Goal: Task Accomplishment & Management: Use online tool/utility

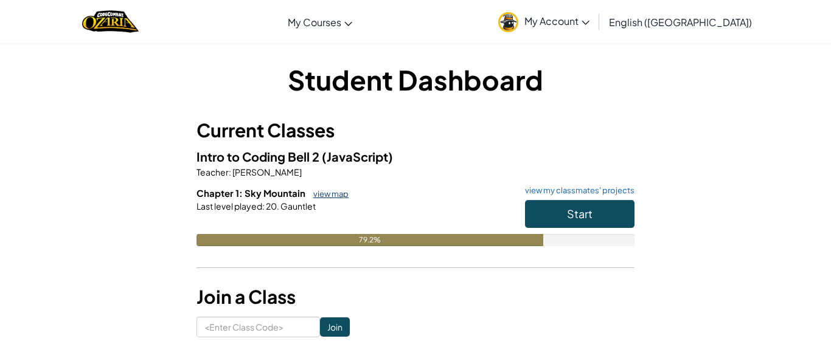
click at [318, 189] on link "view map" at bounding box center [327, 194] width 41 height 10
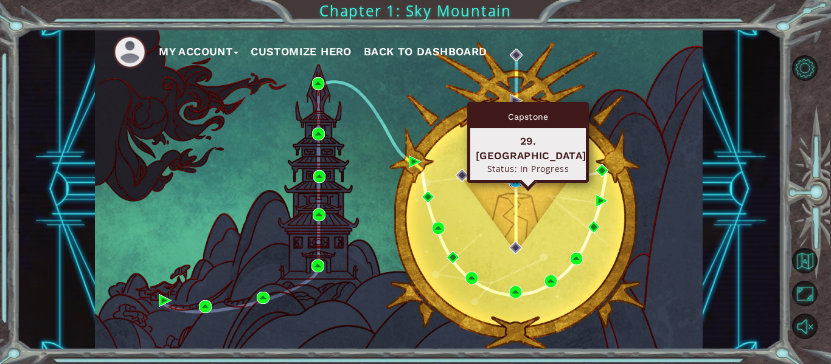
click at [520, 183] on img at bounding box center [515, 181] width 13 height 13
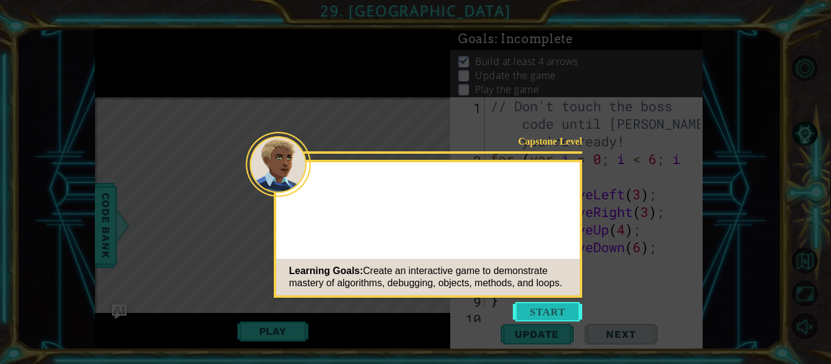
click at [573, 316] on button "Start" at bounding box center [547, 311] width 69 height 19
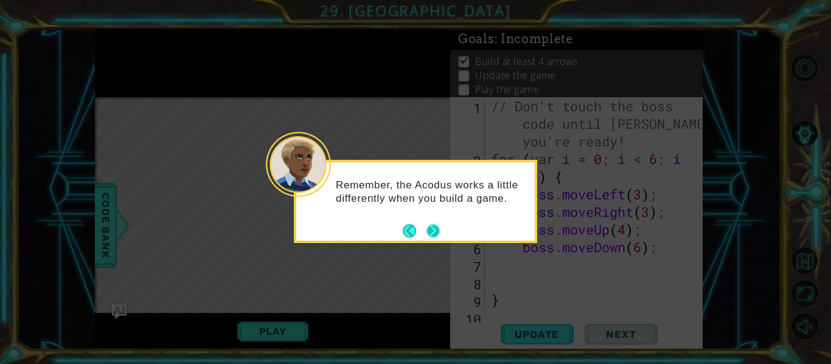
click at [438, 234] on button "Next" at bounding box center [433, 231] width 15 height 15
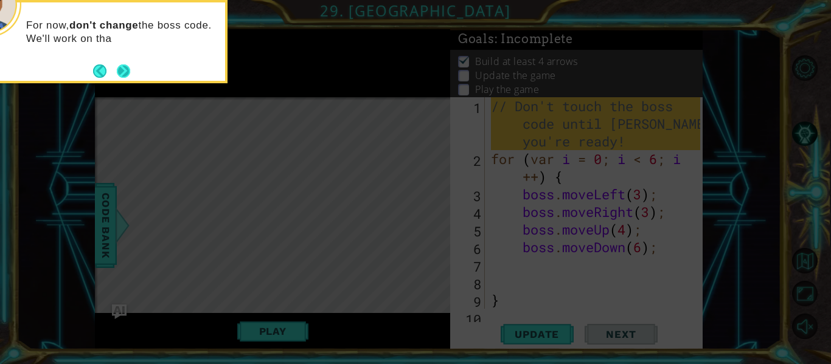
click at [133, 76] on div "For now, don't change the boss code. We'll work on tha" at bounding box center [105, 41] width 243 height 83
click at [124, 66] on button "Next" at bounding box center [123, 70] width 13 height 13
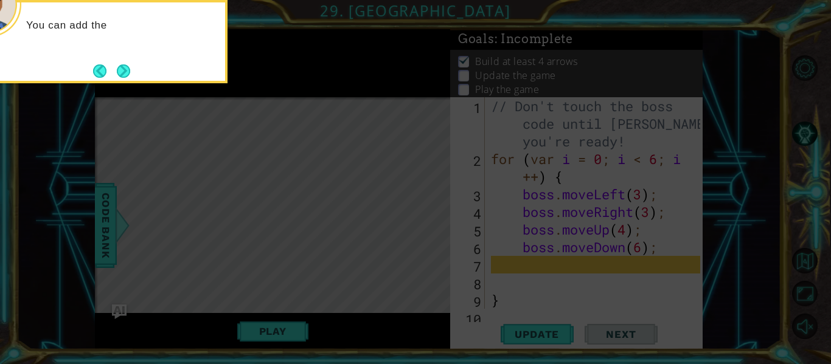
click at [124, 66] on button "Next" at bounding box center [123, 70] width 13 height 13
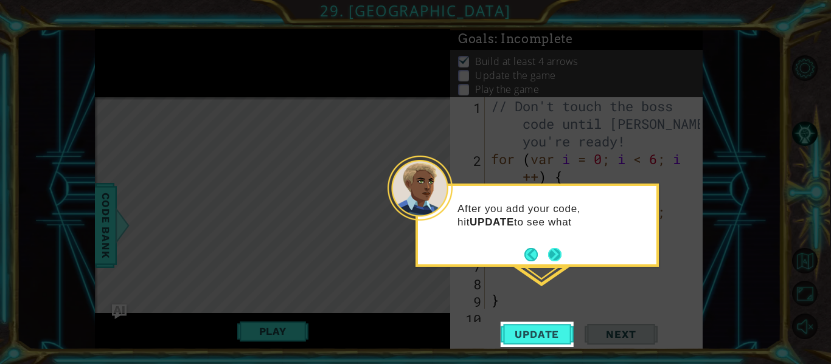
click at [556, 256] on button "Next" at bounding box center [554, 254] width 13 height 13
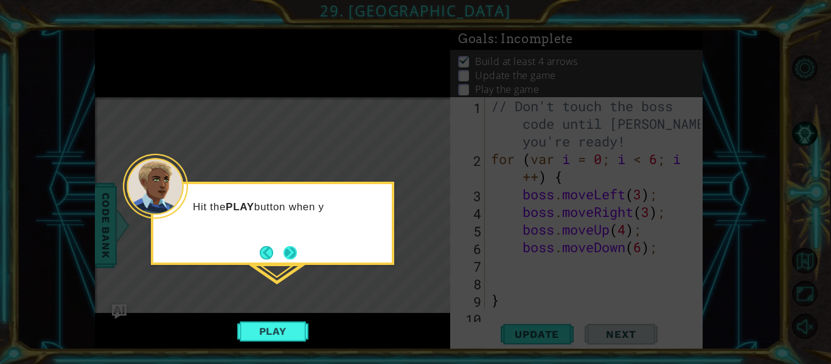
click at [289, 248] on button "Next" at bounding box center [289, 252] width 13 height 13
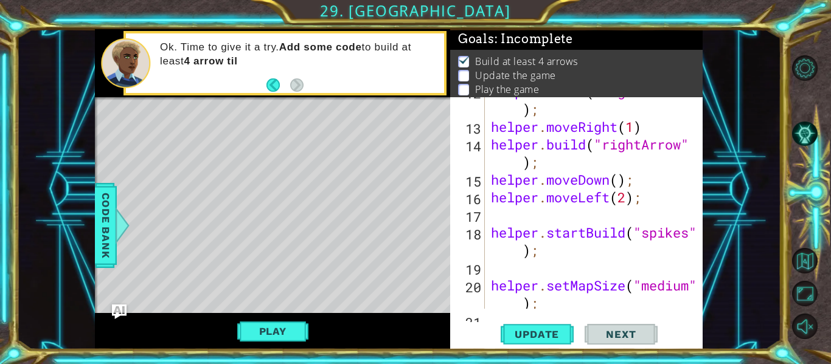
scroll to position [279, 0]
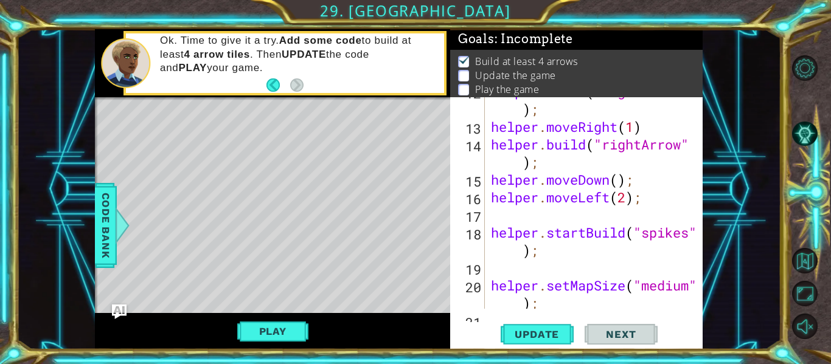
click at [438, 330] on div "Play" at bounding box center [272, 331] width 355 height 37
click at [260, 336] on button "Play" at bounding box center [272, 331] width 71 height 23
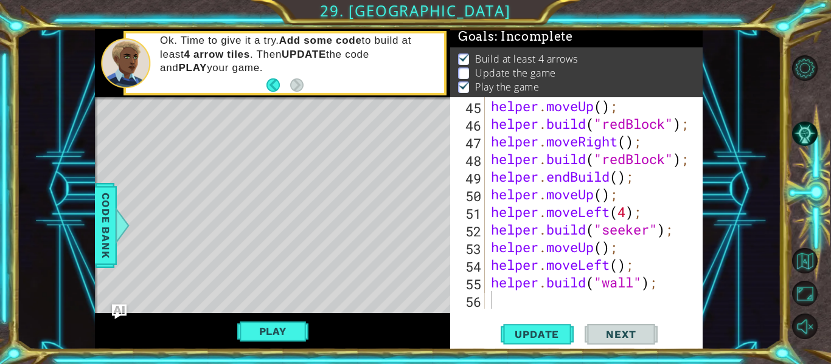
scroll to position [970, 0]
click at [576, 294] on div "helper . moveUp ( ) ; helper . build ( "redBlock" ) ; helper . moveRight ( ) ; …" at bounding box center [598, 220] width 218 height 247
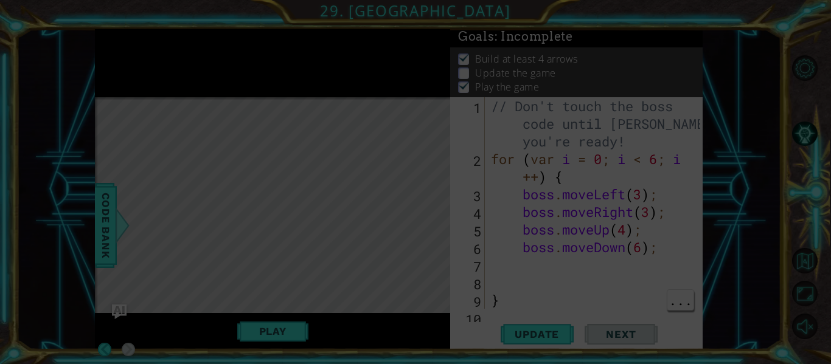
scroll to position [0, 0]
click at [490, 287] on icon at bounding box center [415, 182] width 831 height 364
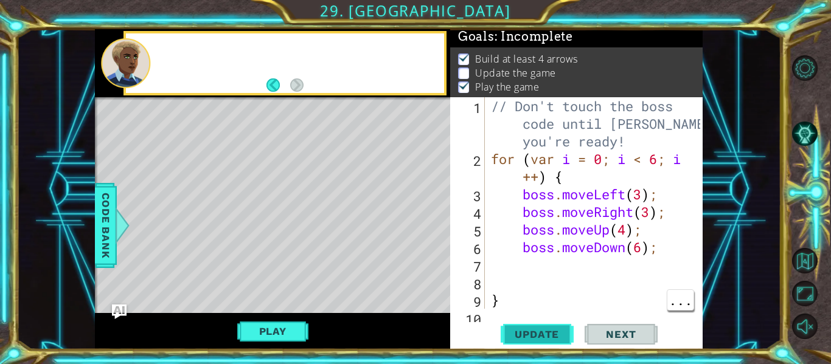
click at [533, 333] on span "Update" at bounding box center [537, 335] width 69 height 12
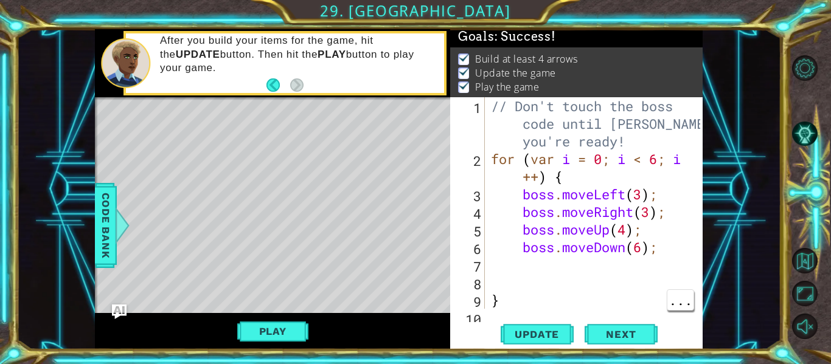
click at [532, 277] on div "// Don't touch the boss code until [PERSON_NAME] says you're ready! for ( var i…" at bounding box center [598, 238] width 218 height 282
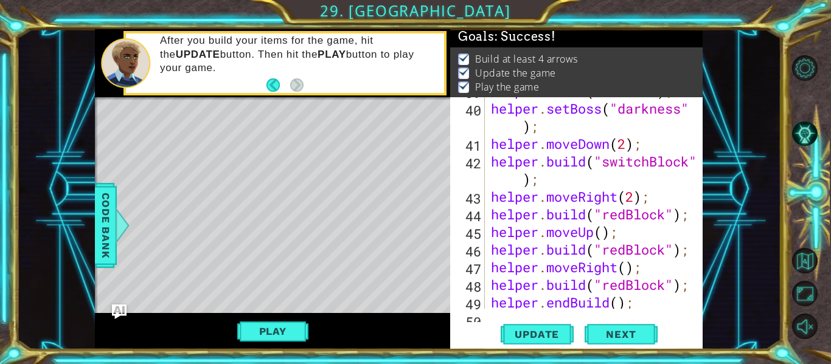
scroll to position [970, 0]
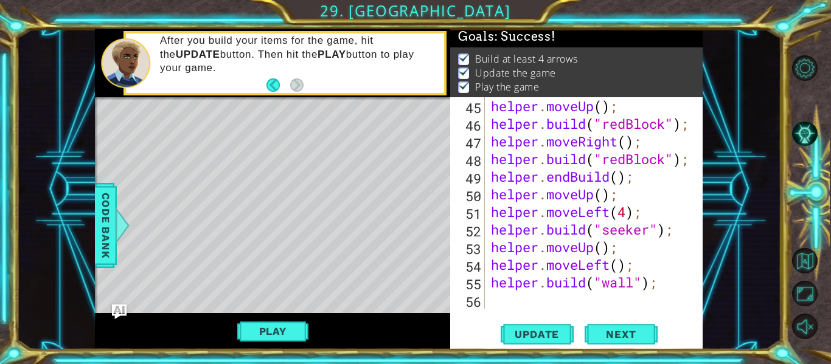
click at [607, 294] on div "helper . moveUp ( ) ; helper . build ( "redBlock" ) ; helper . moveRight ( ) ; …" at bounding box center [598, 220] width 218 height 247
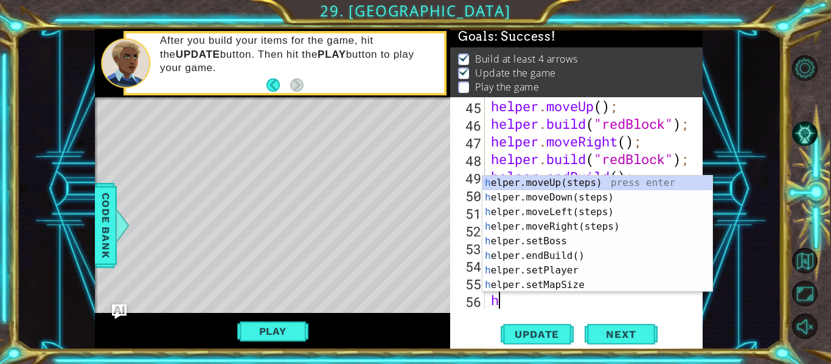
type textarea "he"
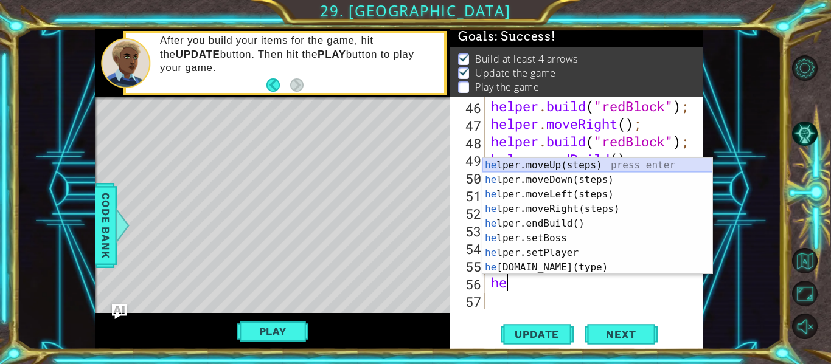
click at [566, 167] on div "he lper.moveUp(steps) press enter he lper.moveDown(steps) press enter he lper.m…" at bounding box center [597, 231] width 230 height 146
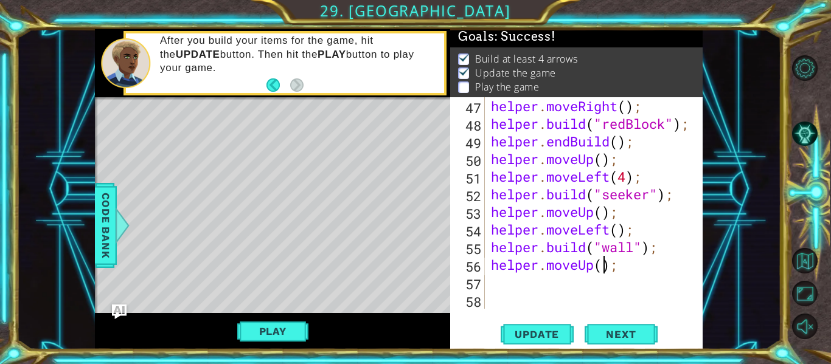
click at [603, 266] on div "helper . moveRight ( ) ; helper . build ( "redBlock" ) ; helper . endBuild ( ) …" at bounding box center [598, 220] width 218 height 247
type textarea "helper.moveUp(2);"
click at [555, 285] on div "helper . moveRight ( ) ; helper . build ( "redBlock" ) ; helper . endBuild ( ) …" at bounding box center [598, 220] width 218 height 247
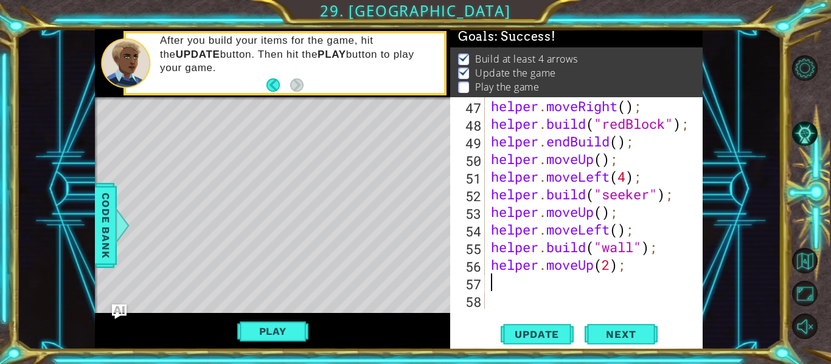
type textarea "h"
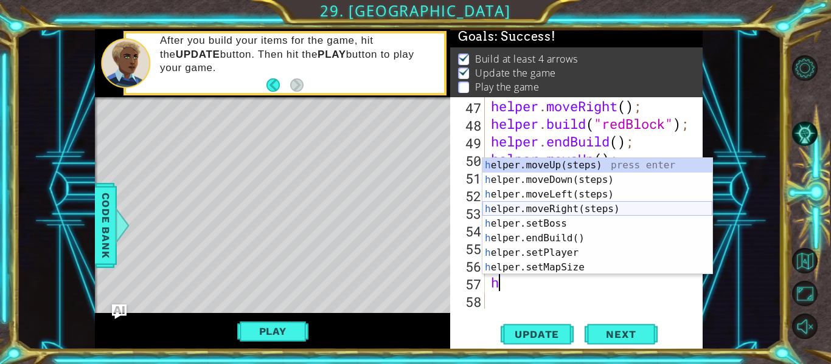
click at [569, 204] on div "h elper.moveUp(steps) press enter h elper.moveDown(steps) press enter h elper.m…" at bounding box center [597, 231] width 230 height 146
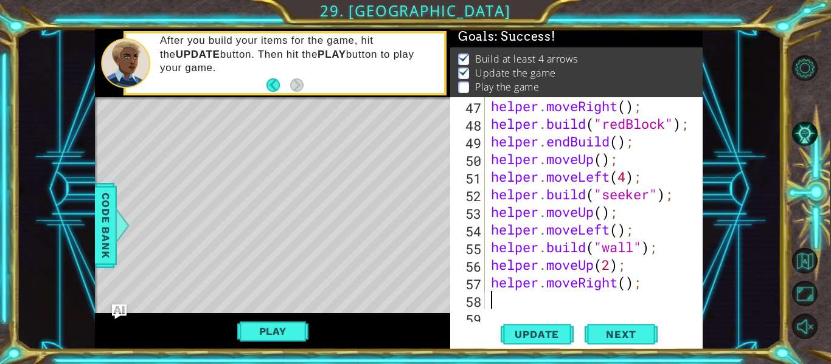
scroll to position [1023, 0]
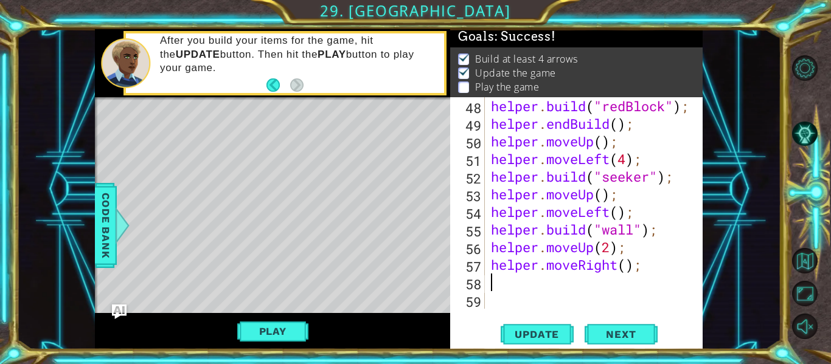
click at [630, 271] on div "helper . build ( "redBlock" ) ; helper . endBuild ( ) ; helper . moveUp ( ) ; h…" at bounding box center [598, 220] width 218 height 247
type textarea "helper.moveRight(3);"
click at [603, 277] on div "helper . build ( "redBlock" ) ; helper . endBuild ( ) ; helper . moveUp ( ) ; h…" at bounding box center [598, 220] width 218 height 247
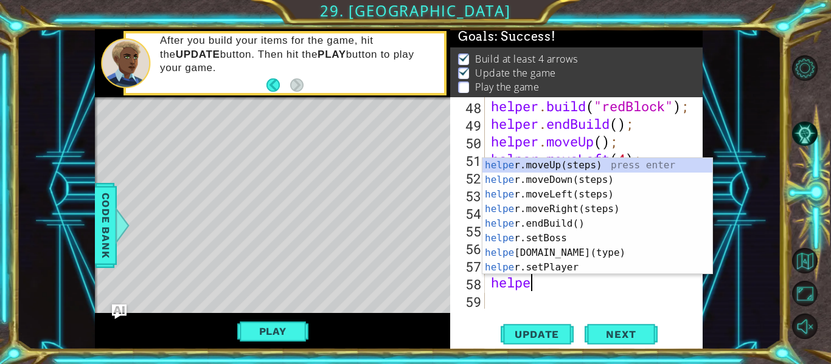
scroll to position [0, 2]
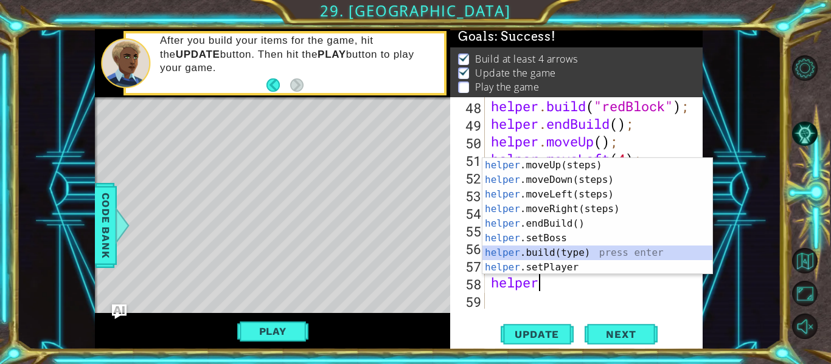
click at [562, 253] on div "helper .moveUp(steps) press enter helper .moveDown(steps) press enter helper .m…" at bounding box center [597, 231] width 230 height 146
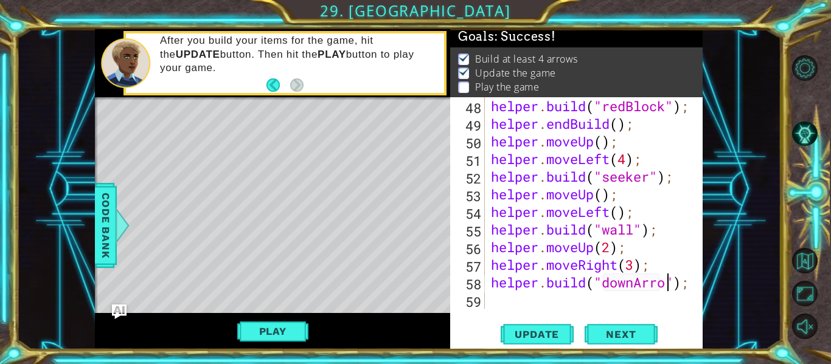
scroll to position [0, 9]
click at [538, 333] on span "Update" at bounding box center [537, 335] width 69 height 12
click at [633, 261] on div "helper . build ( "redBlock" ) ; helper . endBuild ( ) ; helper . moveUp ( ) ; h…" at bounding box center [598, 220] width 218 height 247
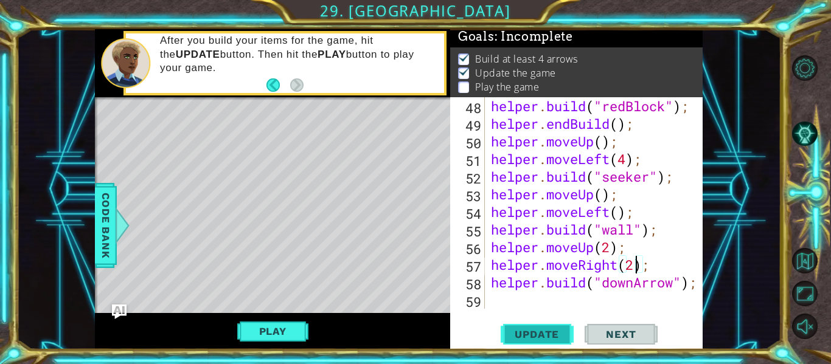
type textarea "helper.moveRight(2);"
click at [555, 327] on button "Update" at bounding box center [537, 334] width 73 height 25
click at [568, 306] on div "helper . build ( "redBlock" ) ; helper . endBuild ( ) ; helper . moveUp ( ) ; h…" at bounding box center [598, 220] width 218 height 247
type textarea "h"
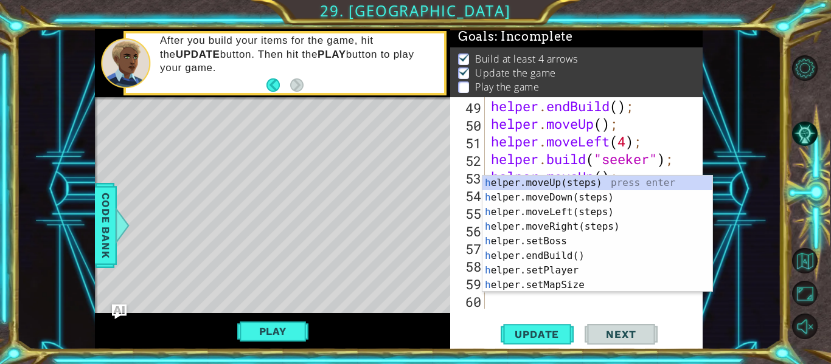
scroll to position [1041, 0]
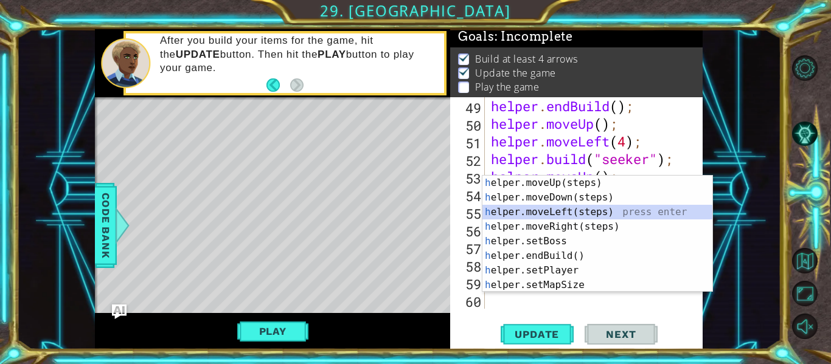
click at [569, 210] on div "h elper.moveUp(steps) press enter h elper.moveDown(steps) press enter h elper.m…" at bounding box center [597, 249] width 230 height 146
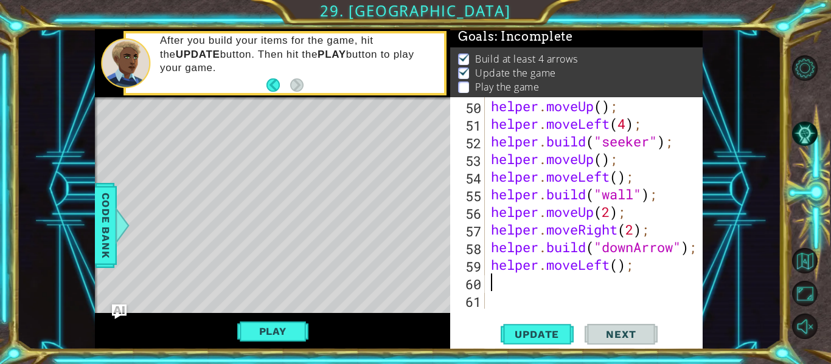
click at [619, 264] on div "helper . moveUp ( ) ; helper . moveLeft ( 4 ) ; helper . build ( "seeker" ) ; h…" at bounding box center [598, 220] width 218 height 247
click at [603, 264] on div "helper . moveUp ( ) ; helper . moveLeft ( 4 ) ; helper . build ( "seeker" ) ; h…" at bounding box center [598, 220] width 218 height 247
click at [603, 264] on div "helper . moveUp ( ) ; helper . moveLeft ( 4 ) ; helper . build ( "seeker" ) ; h…" at bounding box center [595, 203] width 212 height 212
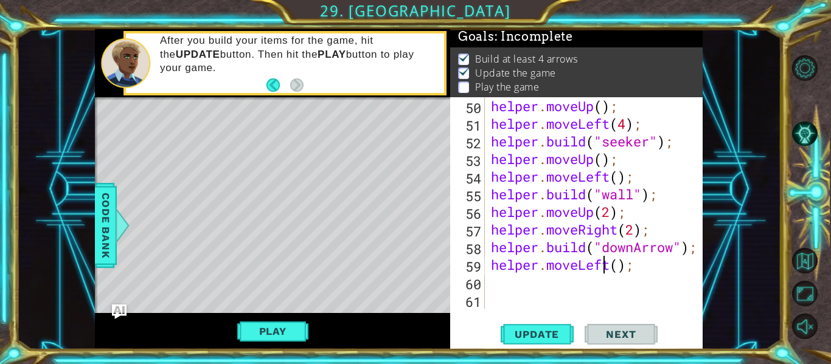
click at [603, 264] on div "helper . moveUp ( ) ; helper . moveLeft ( 4 ) ; helper . build ( "seeker" ) ; h…" at bounding box center [598, 220] width 218 height 247
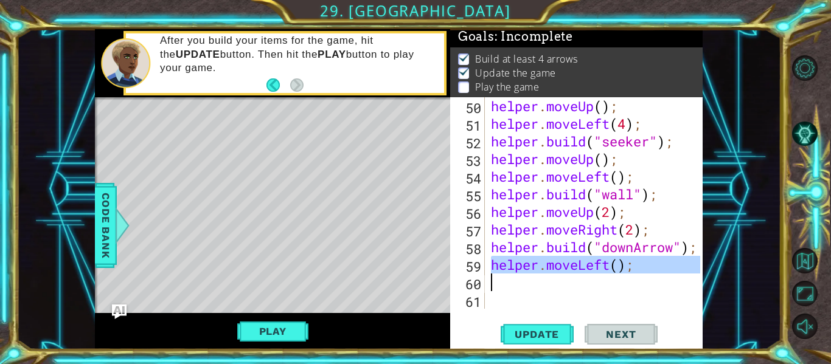
click at [603, 264] on div "helper . moveUp ( ) ; helper . moveLeft ( 4 ) ; helper . build ( "seeker" ) ; h…" at bounding box center [595, 203] width 212 height 212
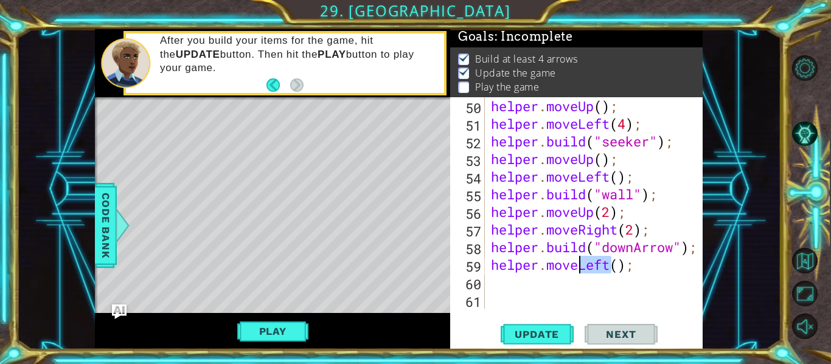
drag, startPoint x: 611, startPoint y: 266, endPoint x: 581, endPoint y: 267, distance: 29.8
click at [581, 267] on div "helper . moveUp ( ) ; helper . moveLeft ( 4 ) ; helper . build ( "seeker" ) ; h…" at bounding box center [598, 220] width 218 height 247
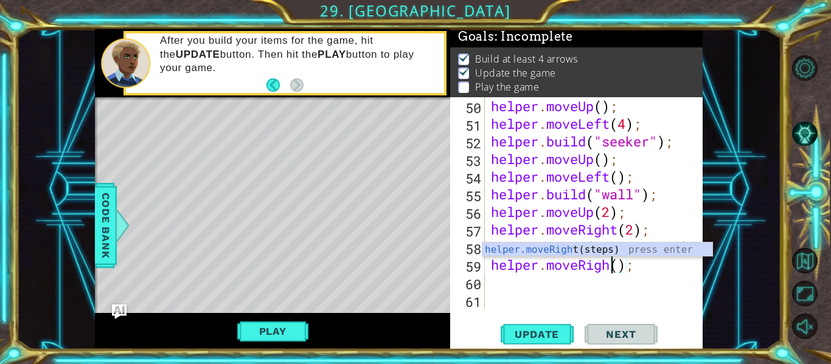
scroll to position [0, 6]
type textarea "helper.moveRight();"
click at [551, 276] on div "helper . moveUp ( ) ; helper . moveLeft ( 4 ) ; helper . build ( "seeker" ) ; h…" at bounding box center [598, 220] width 218 height 247
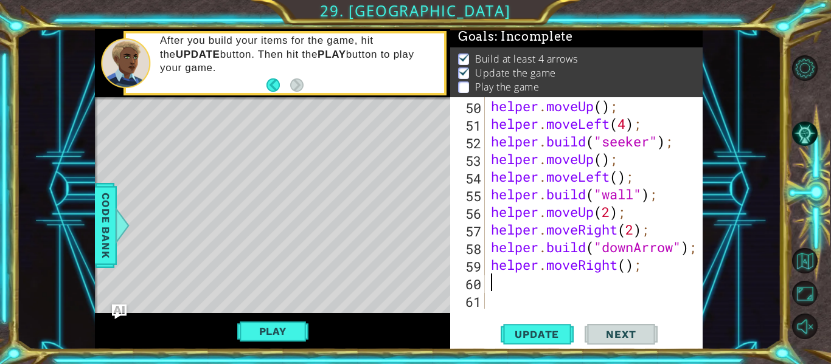
scroll to position [0, 0]
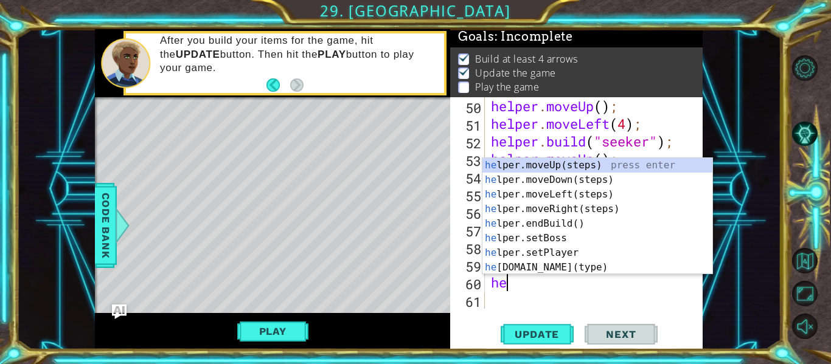
type textarea "hel"
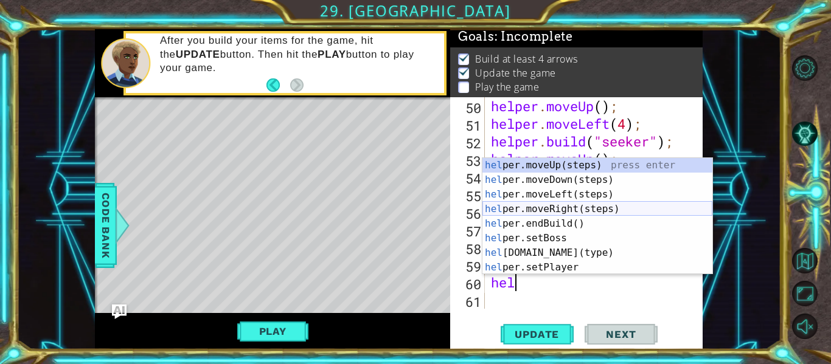
click at [550, 212] on div "hel per.moveUp(steps) press enter hel per.moveDown(steps) press enter hel per.m…" at bounding box center [597, 231] width 230 height 146
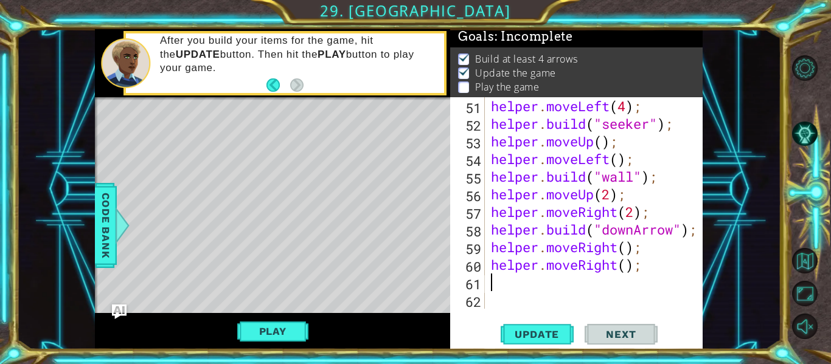
scroll to position [1076, 0]
click at [606, 267] on div "helper . moveLeft ( 4 ) ; helper . build ( "seeker" ) ; helper . moveUp ( ) ; h…" at bounding box center [598, 220] width 218 height 247
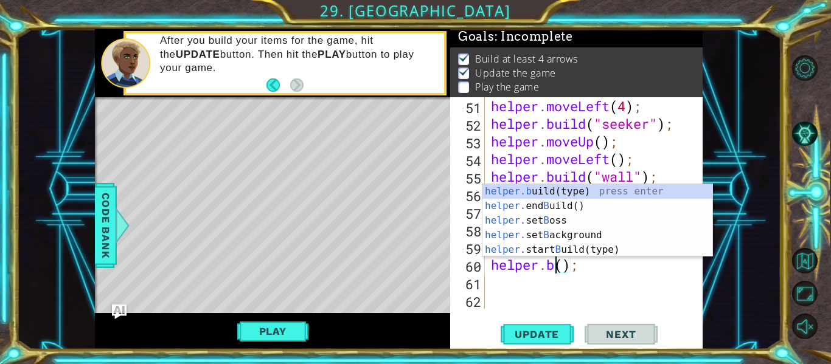
scroll to position [0, 4]
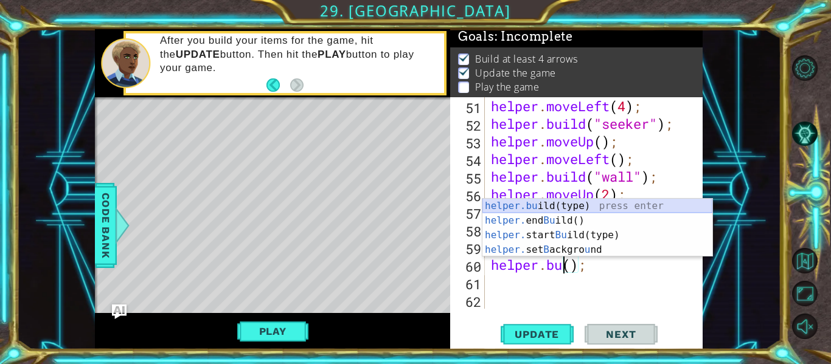
click at [567, 207] on div "helper.bu ild(type) press enter helper. end Bu ild() press enter helper. start …" at bounding box center [597, 243] width 230 height 88
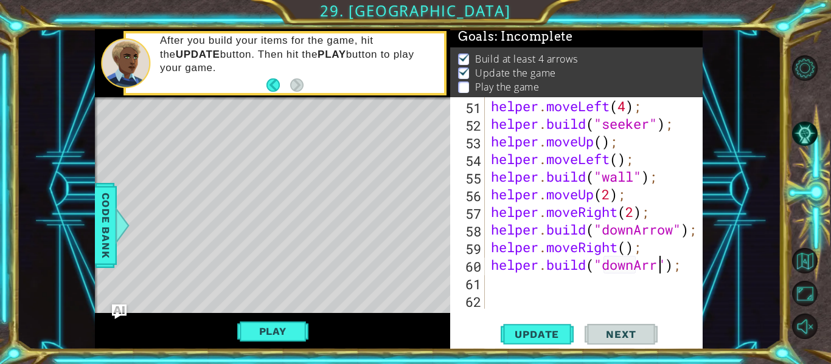
scroll to position [0, 9]
type textarea "[DOMAIN_NAME]("downArrow");"
click at [540, 316] on div "[DOMAIN_NAME]("downArrow"); 51 52 53 54 55 56 57 58 59 60 61 62 helper . moveLe…" at bounding box center [576, 223] width 252 height 252
click at [548, 329] on span "Update" at bounding box center [537, 335] width 69 height 12
click at [504, 283] on div "helper . moveLeft ( 4 ) ; helper . build ( "seeker" ) ; helper . moveUp ( ) ; h…" at bounding box center [598, 220] width 218 height 247
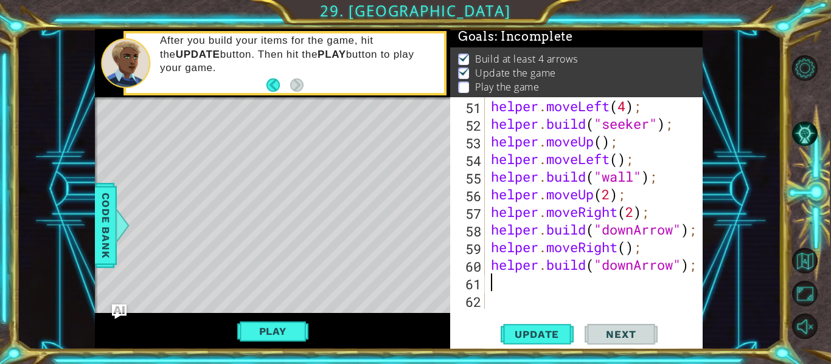
scroll to position [0, 0]
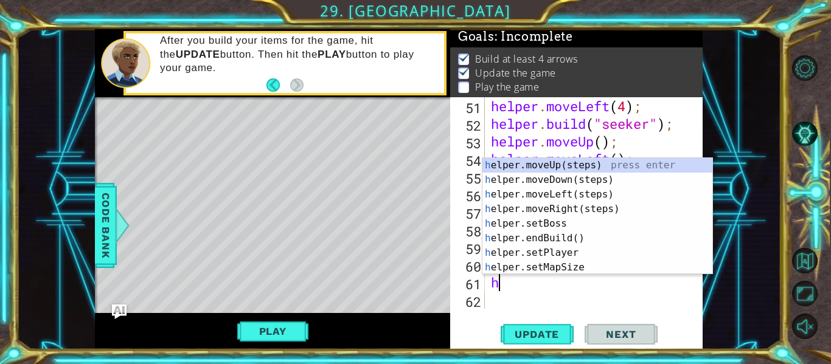
type textarea "he"
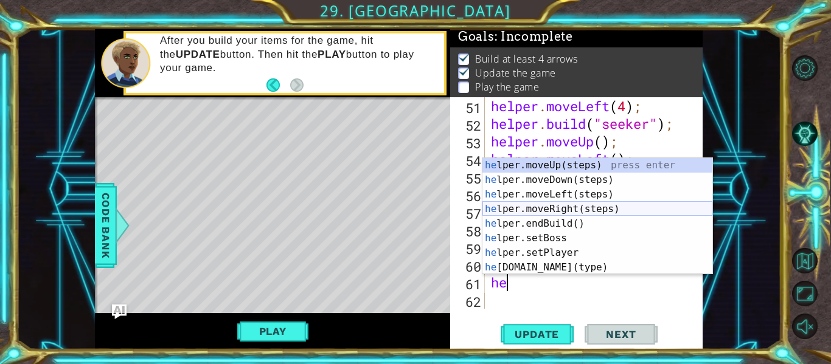
click at [578, 210] on div "he lper.moveUp(steps) press enter he lper.moveDown(steps) press enter he lper.m…" at bounding box center [597, 231] width 230 height 146
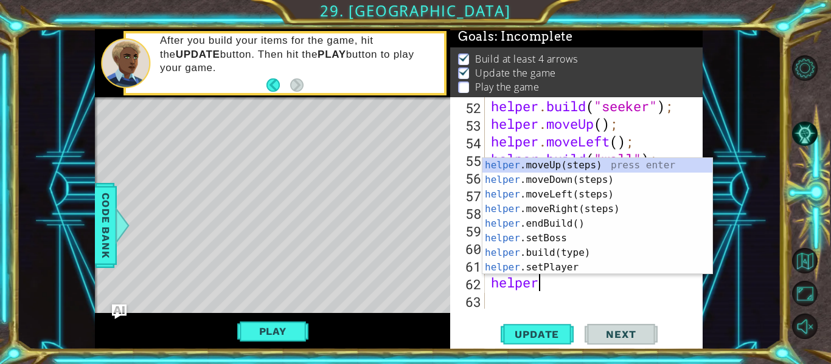
scroll to position [0, 2]
click at [557, 253] on div "helper. moveUp(steps) press enter helper. moveDown(steps) press enter helper. m…" at bounding box center [597, 231] width 230 height 146
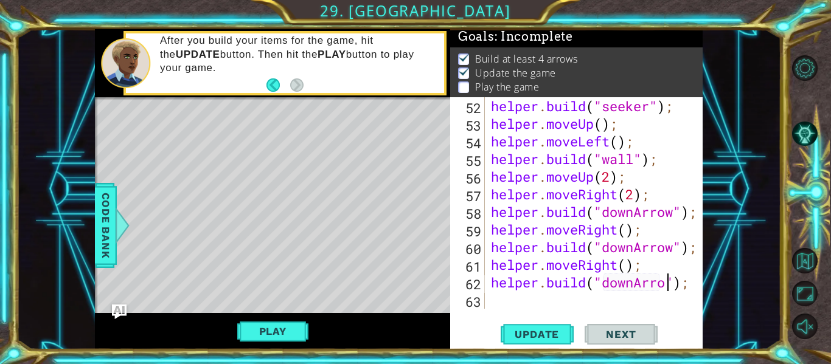
scroll to position [0, 9]
type textarea "[DOMAIN_NAME]("downArrow");"
click at [532, 323] on button "Update" at bounding box center [537, 334] width 73 height 25
click at [498, 299] on div "helper . build ( "seeker" ) ; helper . moveUp ( ) ; helper . moveLeft ( ) ; hel…" at bounding box center [598, 220] width 218 height 247
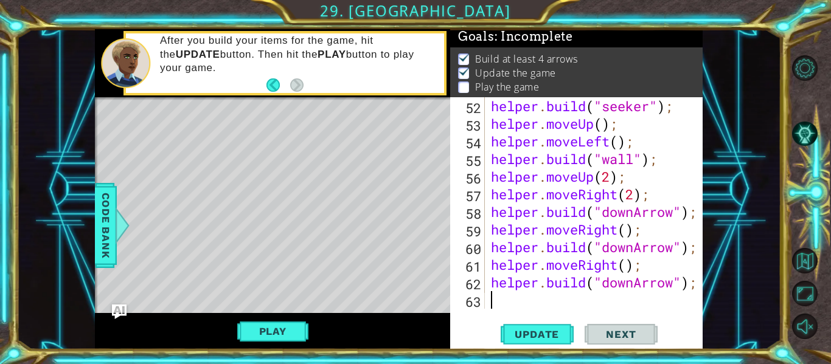
type textarea "h"
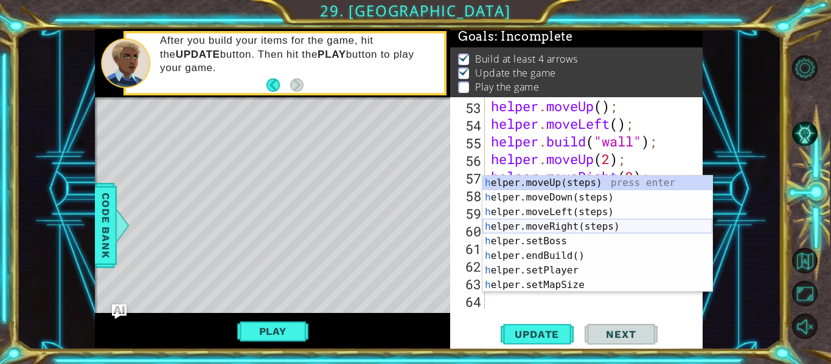
click at [553, 226] on div "h elper.moveUp(steps) press enter h elper.moveDown(steps) press enter h elper.m…" at bounding box center [597, 249] width 230 height 146
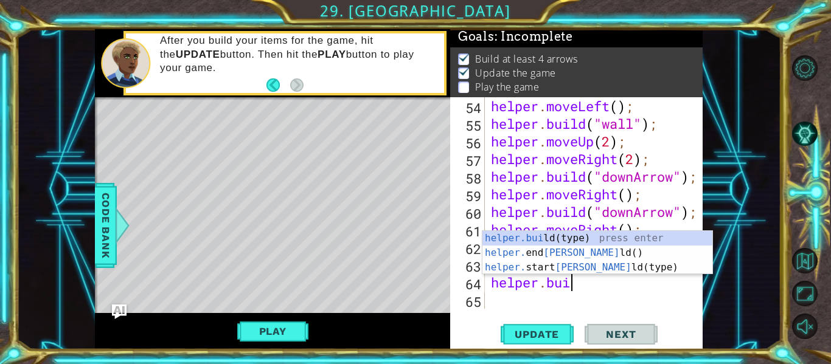
scroll to position [0, 3]
click at [523, 242] on div "helper.[PERSON_NAME](type) press enter helper. end [PERSON_NAME]() press enter …" at bounding box center [597, 267] width 230 height 73
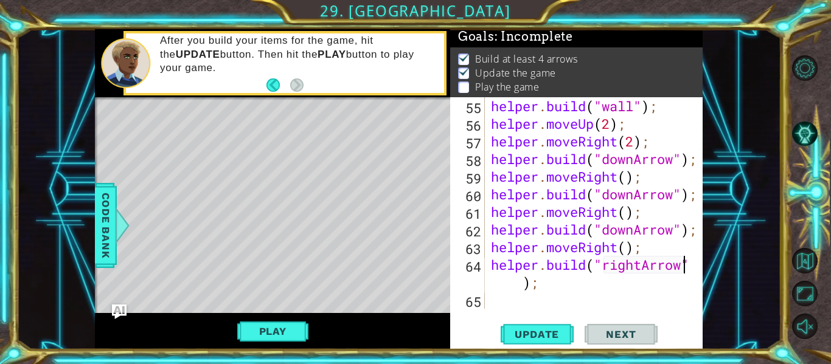
scroll to position [1147, 0]
click at [545, 327] on button "Update" at bounding box center [537, 334] width 73 height 25
click at [252, 329] on button "Play" at bounding box center [272, 331] width 71 height 23
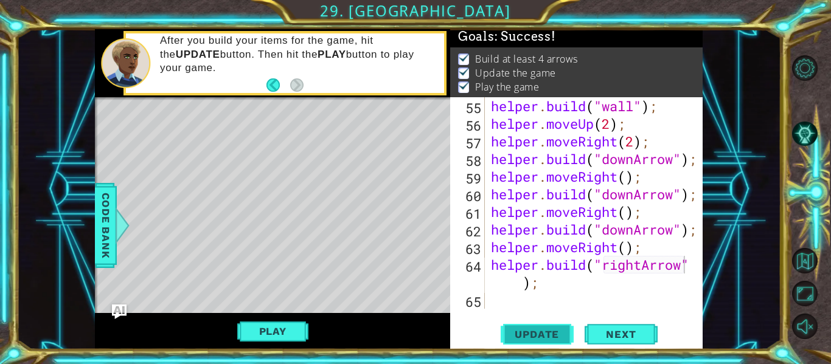
click at [535, 332] on span "Update" at bounding box center [537, 335] width 69 height 12
click at [262, 329] on button "Play" at bounding box center [272, 331] width 71 height 23
click at [548, 330] on span "Update" at bounding box center [537, 335] width 69 height 12
click at [532, 337] on span "Update" at bounding box center [537, 335] width 69 height 12
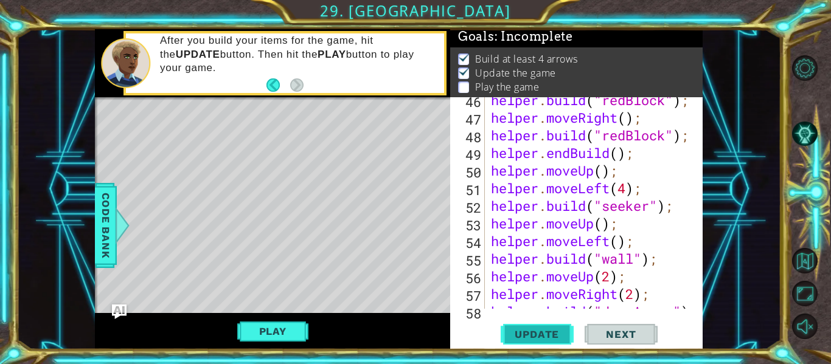
scroll to position [994, 0]
click at [620, 185] on div "helper . build ( "redBlock" ) ; helper . moveRight ( ) ; helper . build ( "redB…" at bounding box center [598, 214] width 218 height 247
click at [630, 191] on div "helper . build ( "redBlock" ) ; helper . moveRight ( ) ; helper . build ( "redB…" at bounding box center [598, 214] width 218 height 247
click at [549, 327] on button "Update" at bounding box center [537, 334] width 73 height 25
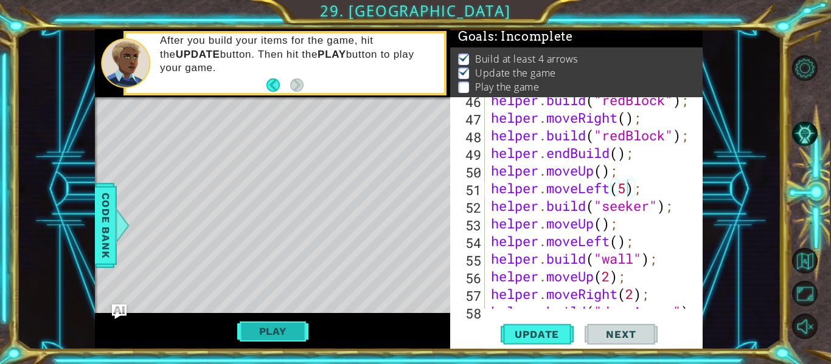
click at [268, 338] on button "Play" at bounding box center [272, 331] width 71 height 23
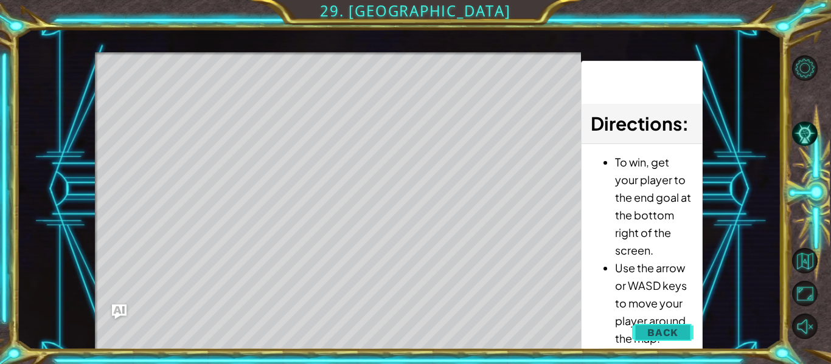
click at [659, 325] on button "Back" at bounding box center [662, 333] width 61 height 24
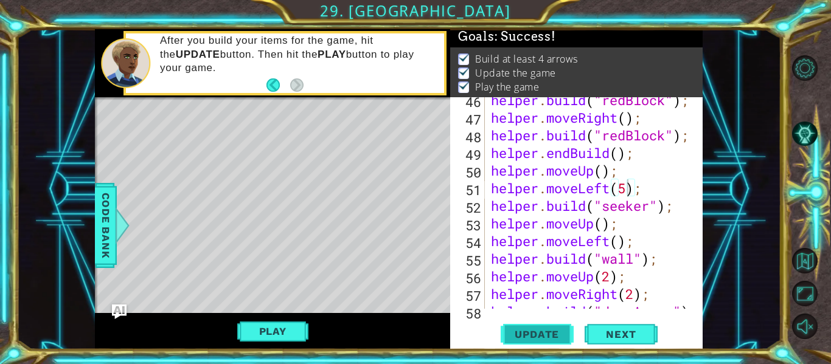
click at [538, 331] on span "Update" at bounding box center [537, 335] width 69 height 12
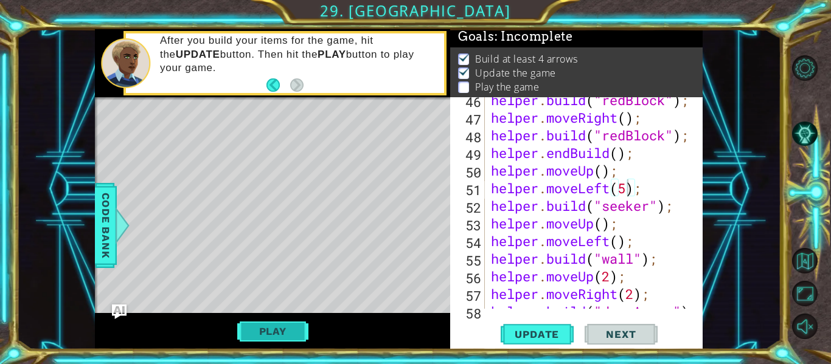
click at [293, 325] on button "Play" at bounding box center [272, 331] width 71 height 23
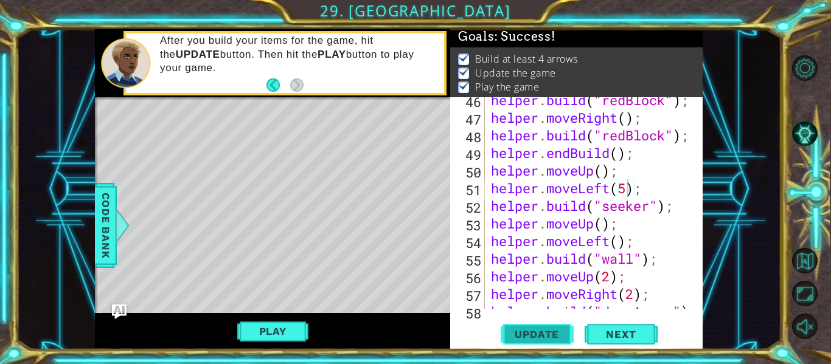
click at [540, 322] on button "Update" at bounding box center [537, 334] width 73 height 25
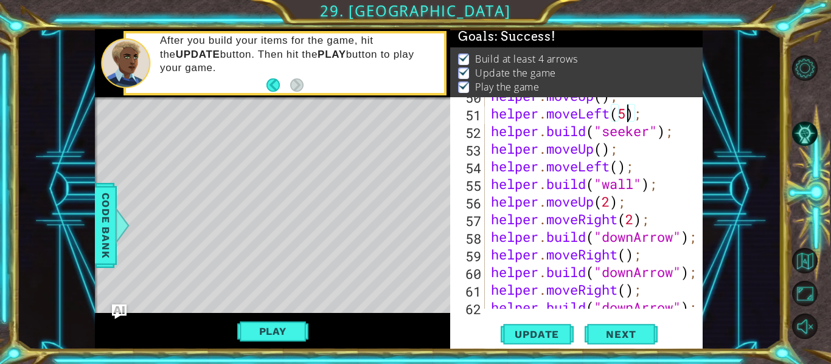
scroll to position [1069, 0]
click at [649, 204] on div "helper . moveUp ( ) ; helper . moveLeft ( 5 ) ; helper . build ( "seeker" ) ; h…" at bounding box center [598, 210] width 218 height 247
type textarea "helper.moveUp(2);"
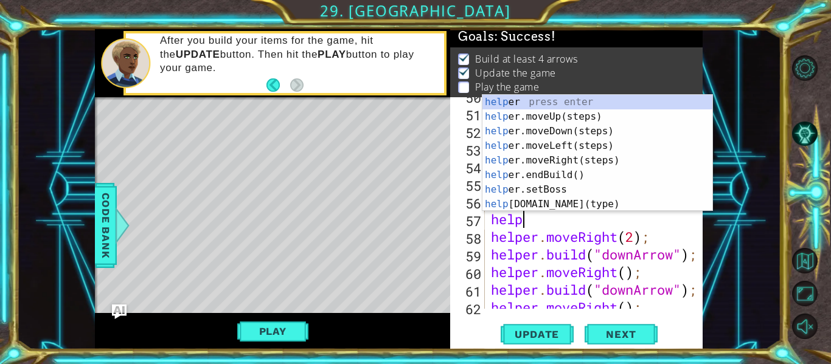
scroll to position [0, 2]
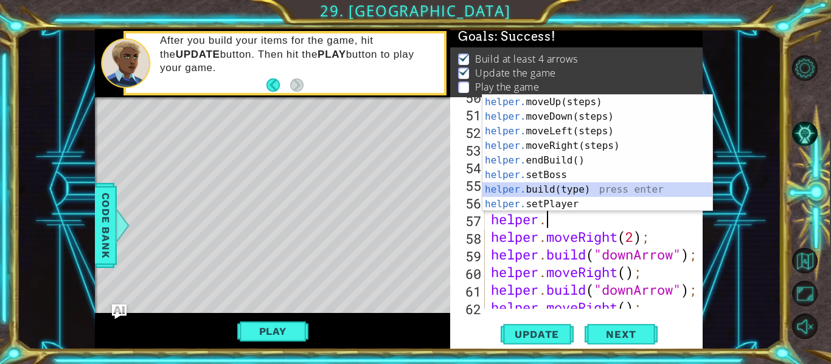
click at [580, 190] on div "helper. moveUp(steps) press enter helper. moveDown(steps) press enter helper. m…" at bounding box center [597, 168] width 230 height 146
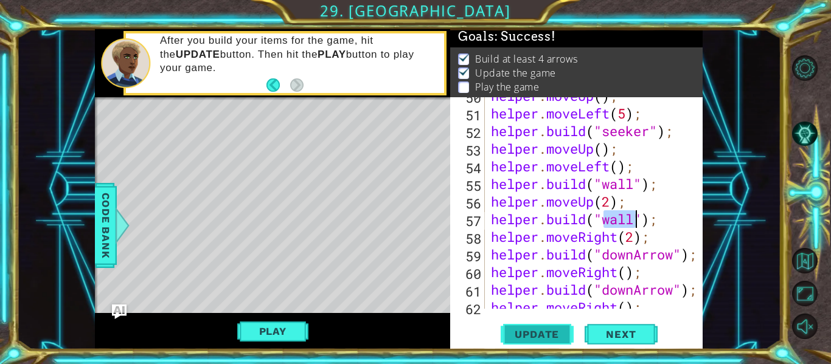
click at [545, 329] on span "Update" at bounding box center [537, 335] width 69 height 12
click at [543, 333] on span "Update" at bounding box center [537, 335] width 69 height 12
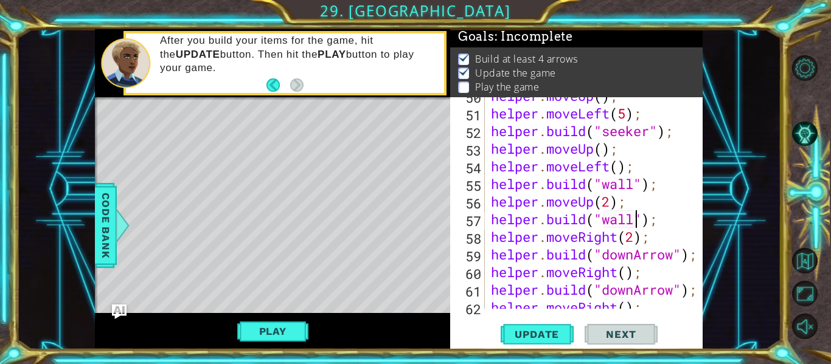
click at [687, 219] on div "helper . moveUp ( ) ; helper . moveLeft ( 5 ) ; helper . build ( "seeker" ) ; h…" at bounding box center [598, 210] width 218 height 247
click at [714, 238] on div "1 ההההההההההההההההההההההההההההההההההההההההההההההההההההההההההההההההההההההההההההה…" at bounding box center [398, 189] width 765 height 321
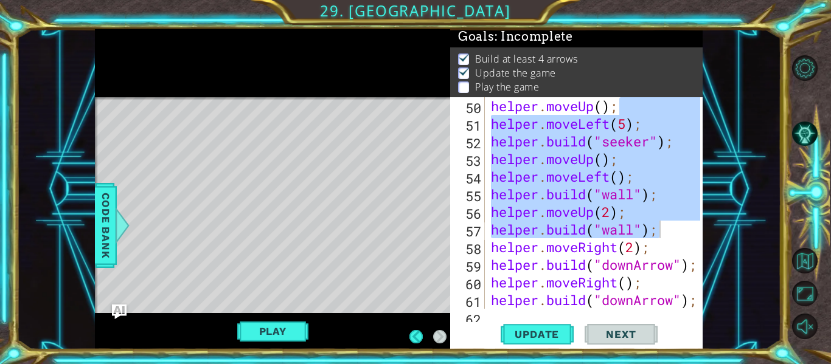
scroll to position [1059, 0]
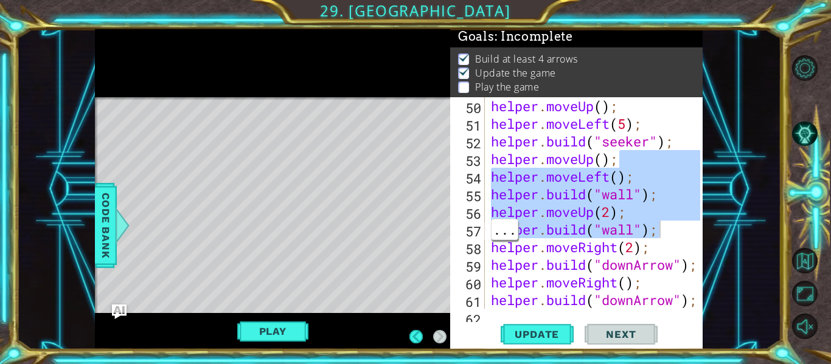
click at [674, 271] on div "helper . moveUp ( ) ; helper . moveLeft ( 5 ) ; helper . build ( "seeker" ) ; h…" at bounding box center [598, 220] width 218 height 247
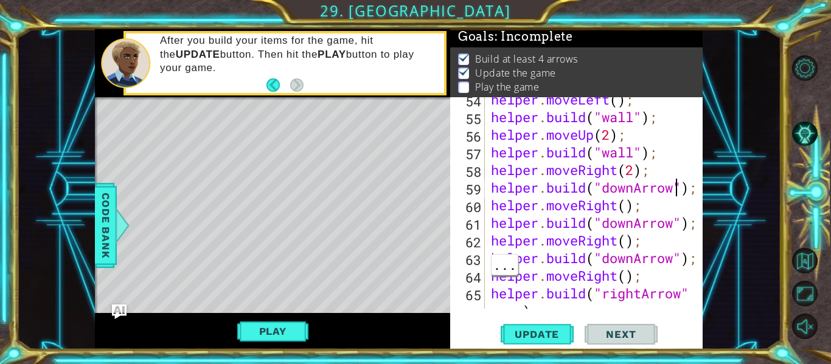
scroll to position [1164, 0]
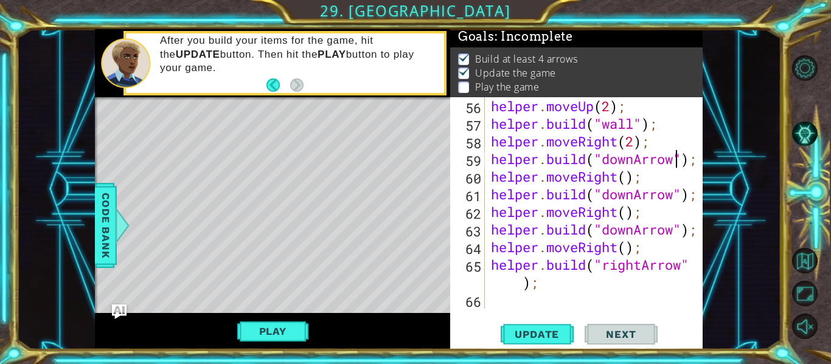
click at [621, 288] on div "helper . moveUp ( 2 ) ; helper . build ( "wall" ) ; helper . moveRight ( 2 ) ; …" at bounding box center [598, 220] width 218 height 247
type textarea "[DOMAIN_NAME]("rightArrow");"
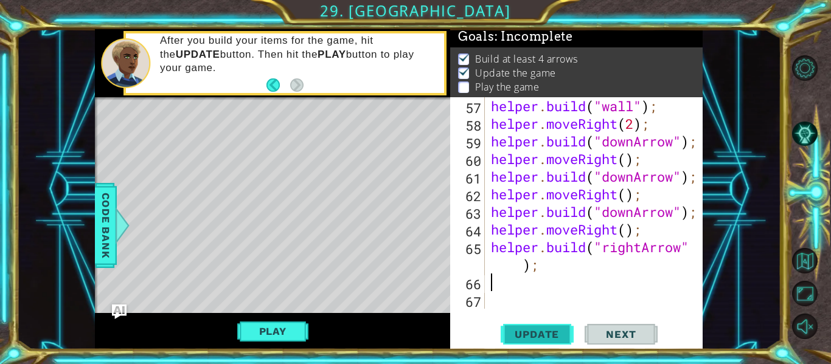
click at [541, 339] on span "Update" at bounding box center [537, 335] width 69 height 12
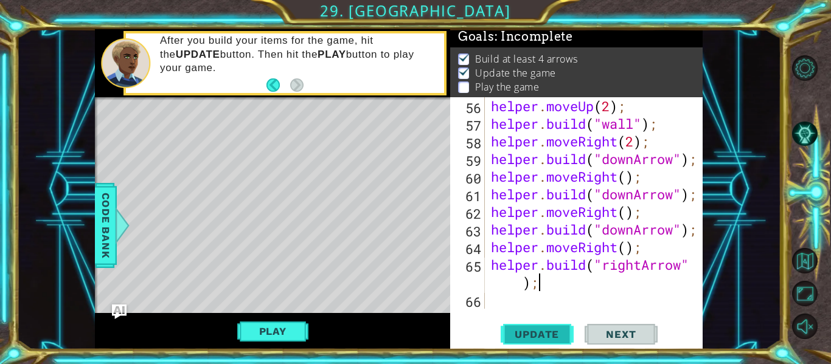
scroll to position [1164, 0]
click at [508, 313] on div "[DOMAIN_NAME]("rightArrow"); 56 57 58 59 60 61 62 63 64 65 66 helper . moveUp (…" at bounding box center [576, 223] width 252 height 252
click at [530, 329] on span "Update" at bounding box center [537, 335] width 69 height 12
click at [543, 335] on span "Update" at bounding box center [537, 335] width 69 height 12
click at [244, 330] on button "Play" at bounding box center [272, 331] width 71 height 23
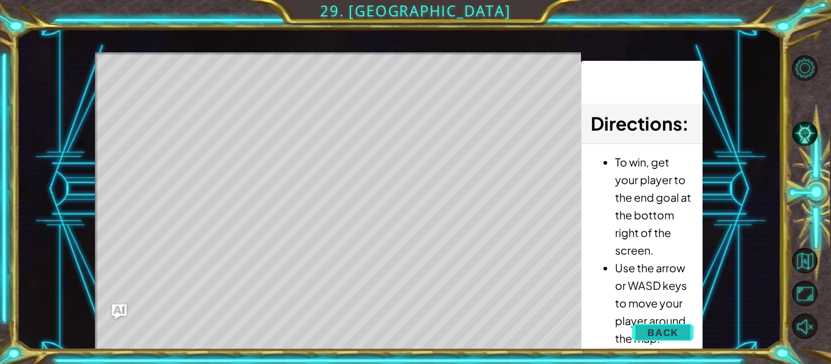
click at [650, 336] on span "Back" at bounding box center [662, 333] width 31 height 12
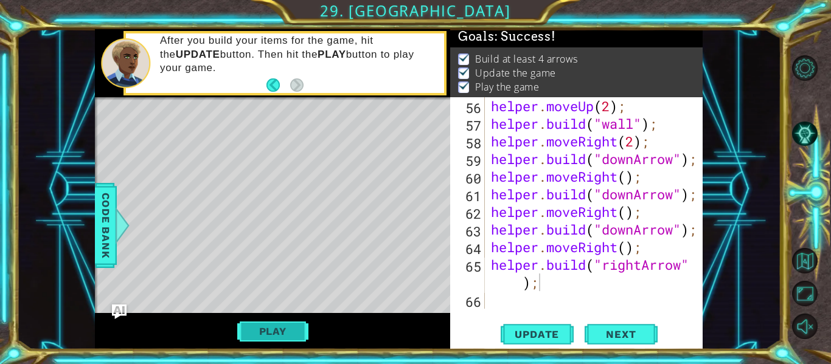
click at [297, 322] on button "Play" at bounding box center [272, 331] width 71 height 23
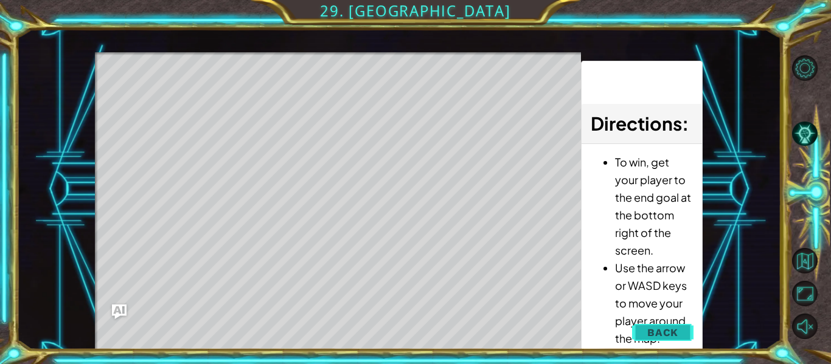
click at [662, 341] on button "Back" at bounding box center [662, 333] width 61 height 24
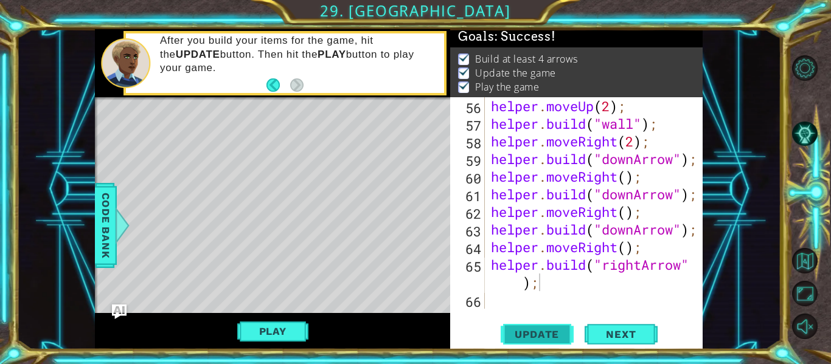
click at [528, 328] on button "Update" at bounding box center [537, 334] width 73 height 25
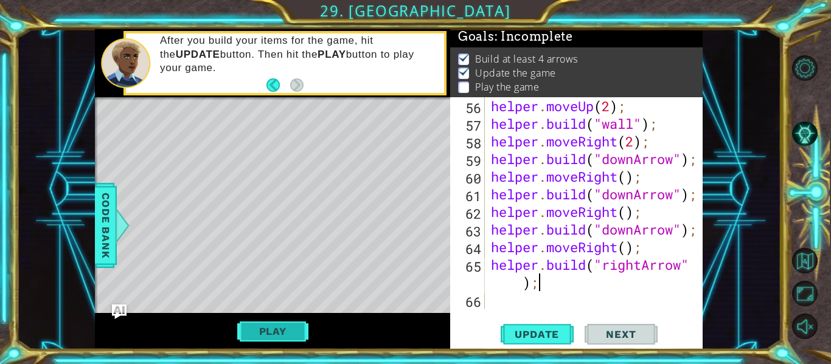
click at [280, 339] on button "Play" at bounding box center [272, 331] width 71 height 23
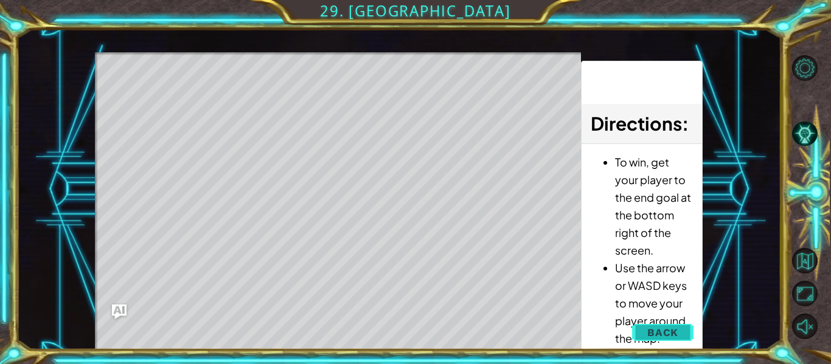
click at [666, 325] on button "Back" at bounding box center [662, 333] width 61 height 24
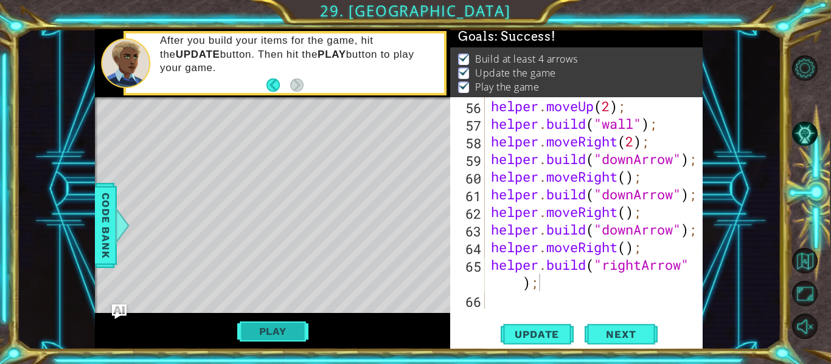
click at [280, 334] on button "Play" at bounding box center [272, 331] width 71 height 23
click at [513, 336] on span "Update" at bounding box center [537, 335] width 69 height 12
click at [386, 152] on div "Level Map" at bounding box center [376, 276] width 562 height 358
click at [269, 327] on button "Play" at bounding box center [272, 331] width 71 height 23
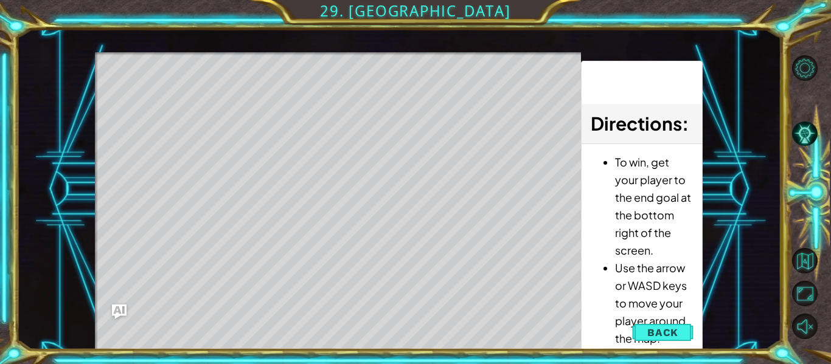
click at [192, 223] on div "Level Map" at bounding box center [376, 231] width 562 height 358
click at [192, 221] on div "Level Map" at bounding box center [376, 231] width 562 height 358
click at [190, 220] on div "Level Map" at bounding box center [376, 231] width 562 height 358
click at [166, 179] on div "Level Map" at bounding box center [376, 231] width 562 height 358
click at [641, 333] on button "Back" at bounding box center [662, 333] width 61 height 24
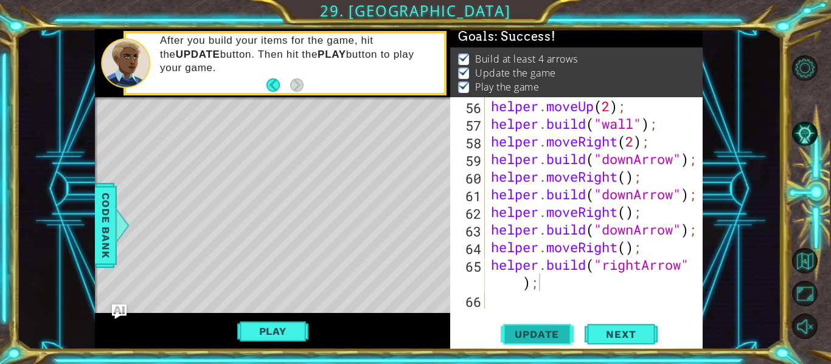
click at [555, 332] on span "Update" at bounding box center [537, 335] width 69 height 12
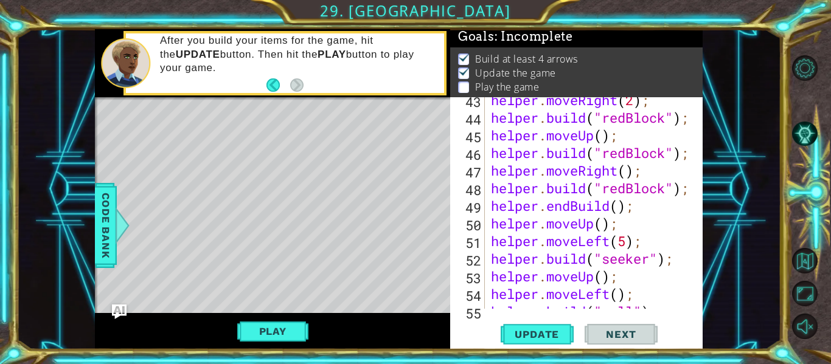
scroll to position [951, 0]
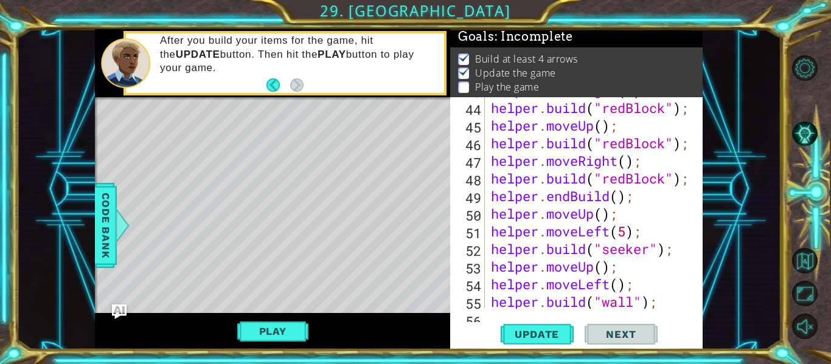
click at [630, 233] on div "helper . moveRight ( 2 ) ; helper . build ( "redBlock" ) ; helper . moveUp ( ) …" at bounding box center [598, 205] width 218 height 247
type textarea "helper.moveLeft(6);"
click at [558, 325] on button "Update" at bounding box center [537, 334] width 73 height 25
click at [268, 329] on button "Play" at bounding box center [272, 331] width 71 height 23
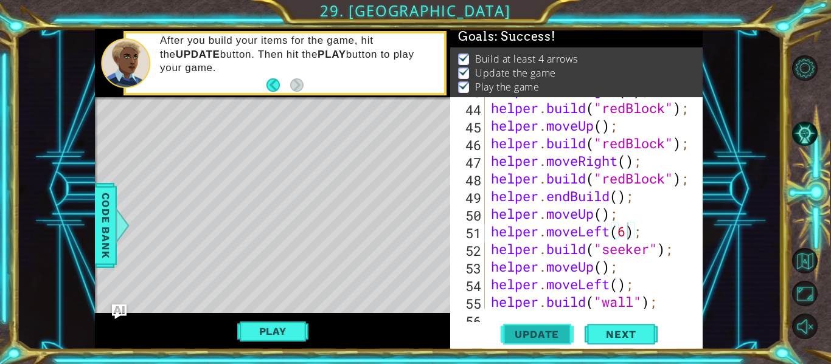
click at [538, 326] on button "Update" at bounding box center [537, 334] width 73 height 25
click at [283, 335] on button "Play" at bounding box center [272, 331] width 71 height 23
click at [285, 327] on div "helper methods moveLeft(steps) moveRight(steps) moveUp(steps) moveDown(steps) b…" at bounding box center [399, 189] width 608 height 321
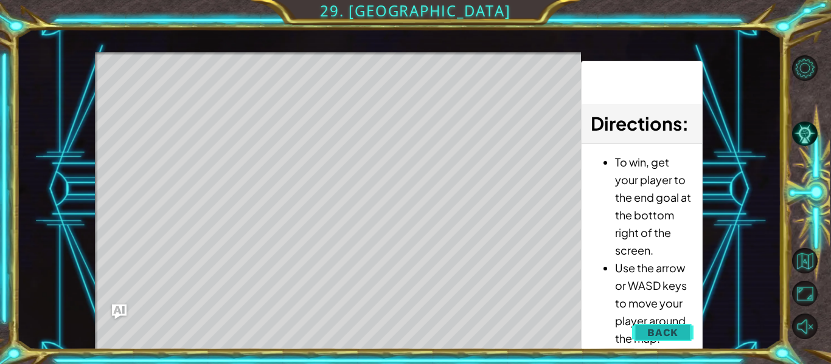
click at [652, 338] on span "Back" at bounding box center [662, 333] width 31 height 12
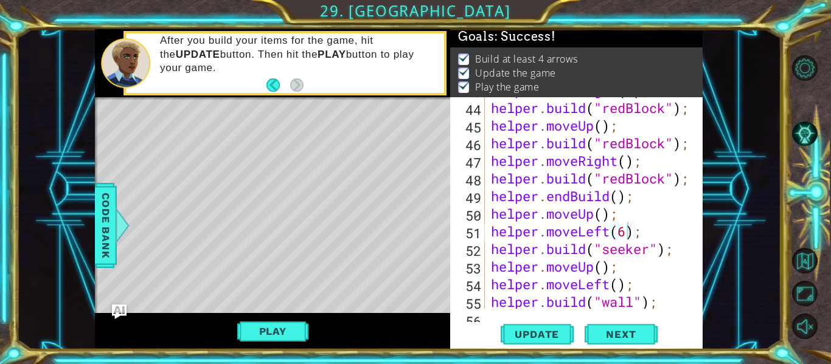
click at [652, 310] on div "helper.moveLeft(6); 43 44 45 46 47 48 49 50 51 52 53 54 55 56 helper . moveRigh…" at bounding box center [576, 223] width 252 height 252
click at [256, 336] on button "Play" at bounding box center [272, 331] width 71 height 23
click at [527, 335] on span "Update" at bounding box center [537, 335] width 69 height 12
click at [542, 327] on button "Update" at bounding box center [537, 334] width 73 height 25
click at [540, 337] on span "Update" at bounding box center [537, 335] width 69 height 12
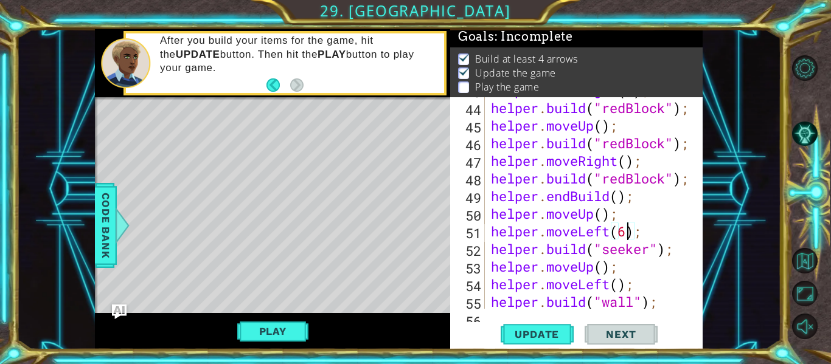
click at [537, 343] on button "Update" at bounding box center [537, 334] width 73 height 25
click at [549, 333] on span "Update" at bounding box center [537, 335] width 69 height 12
click at [287, 325] on button "Play" at bounding box center [272, 331] width 71 height 23
